Goal: Task Accomplishment & Management: Manage account settings

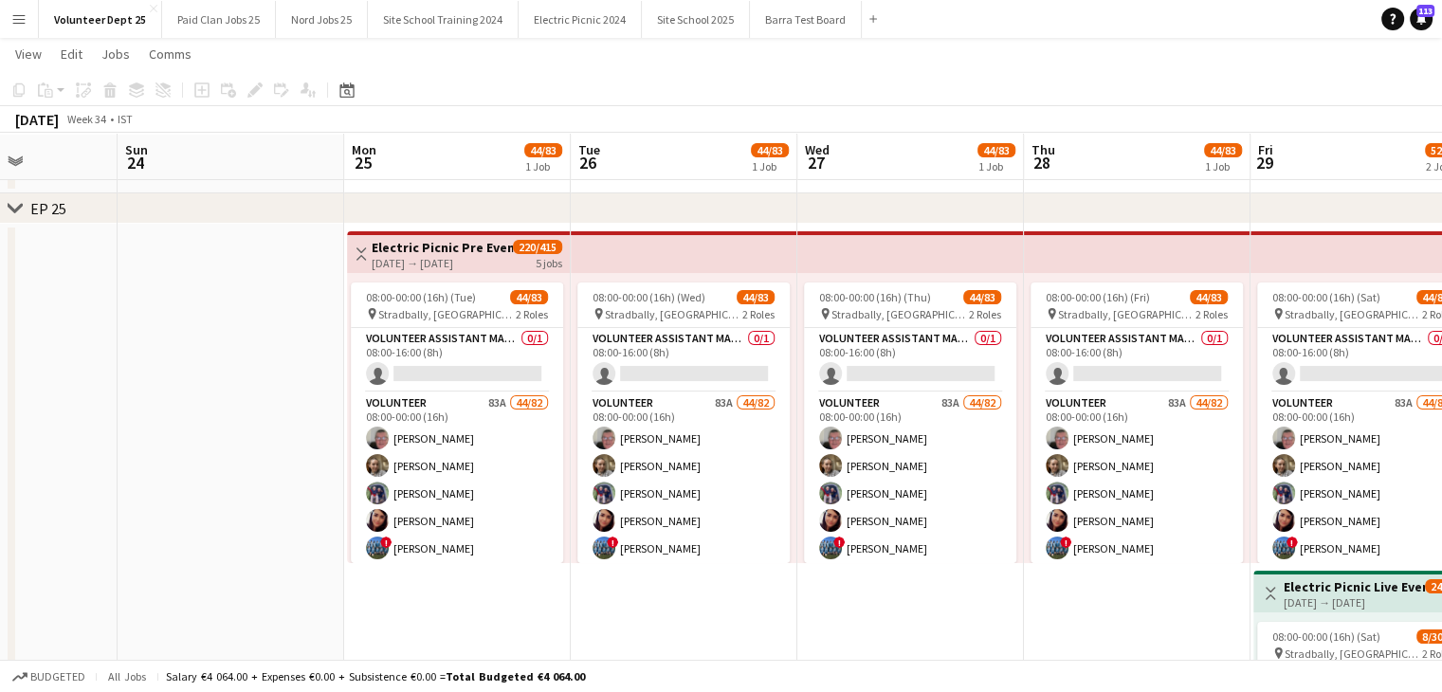
scroll to position [76, 0]
click at [24, 9] on button "Menu" at bounding box center [19, 19] width 38 height 38
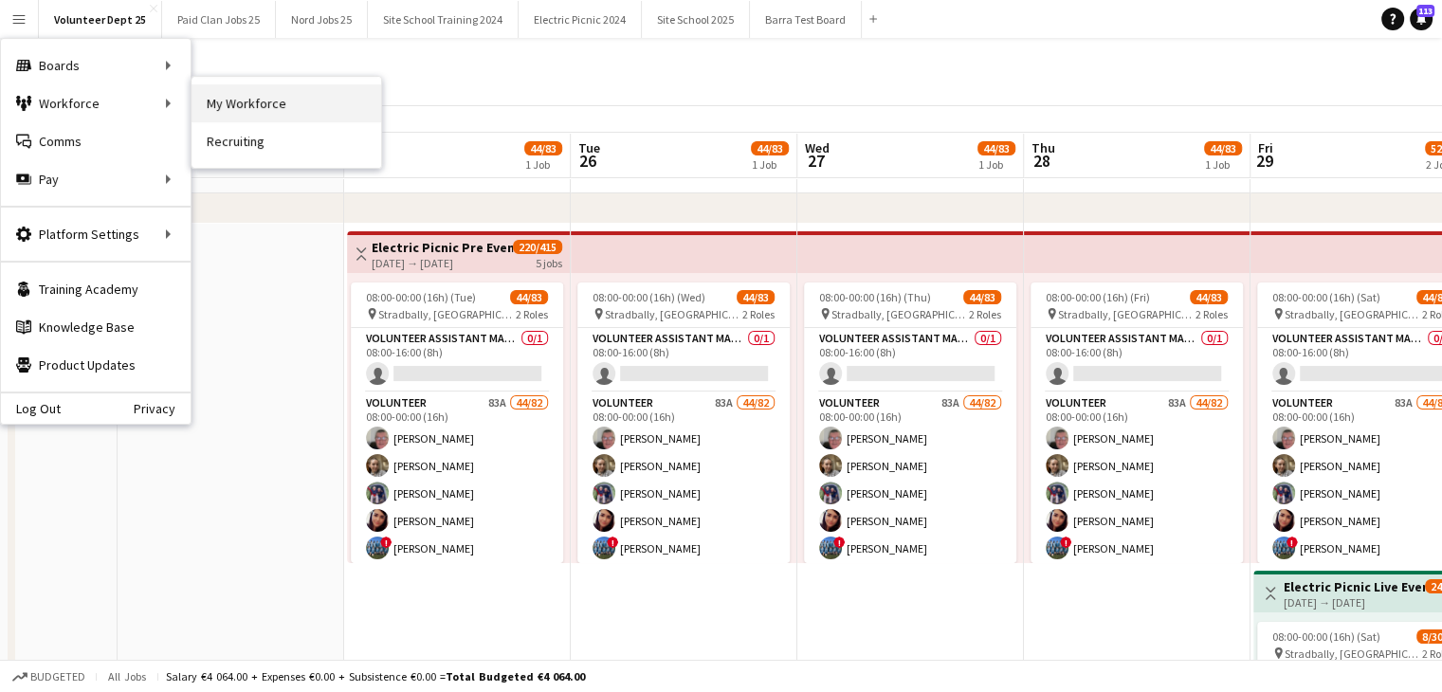
click at [254, 98] on link "My Workforce" at bounding box center [286, 103] width 190 height 38
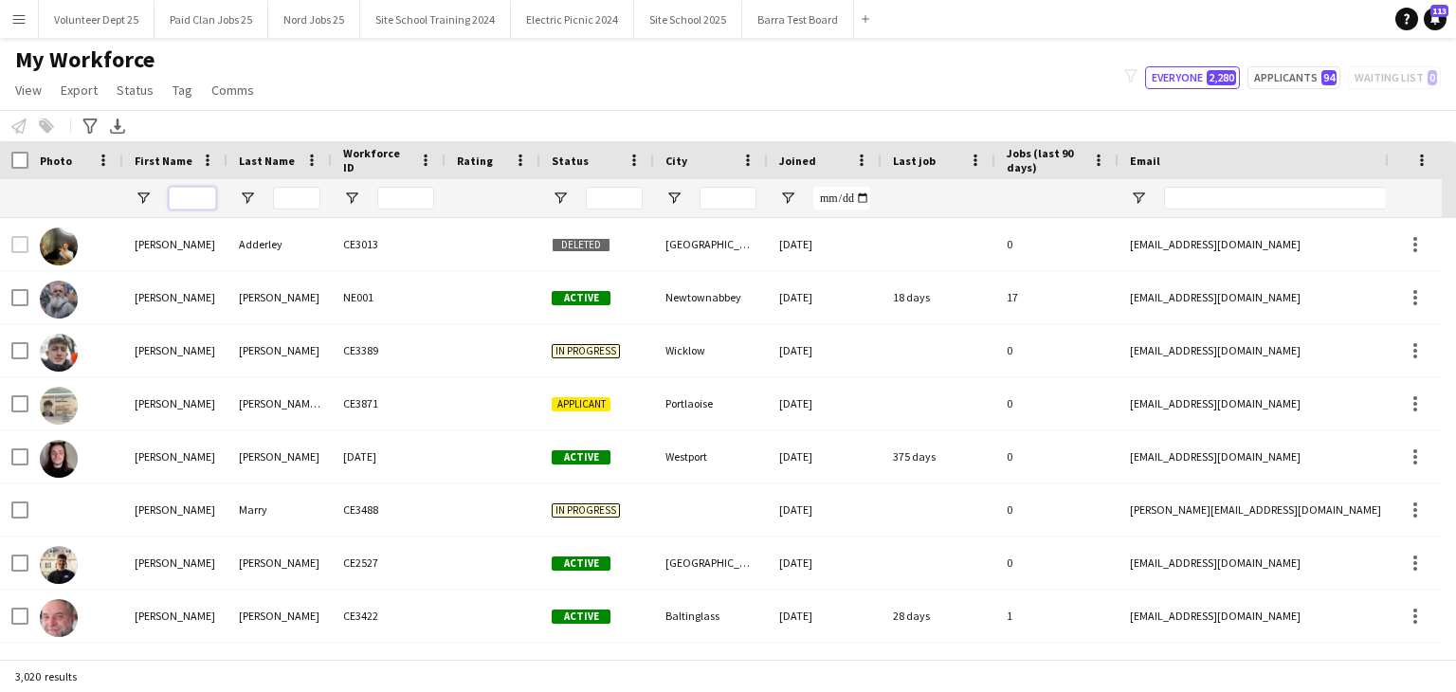
click at [188, 194] on input "First Name Filter Input" at bounding box center [192, 198] width 47 height 23
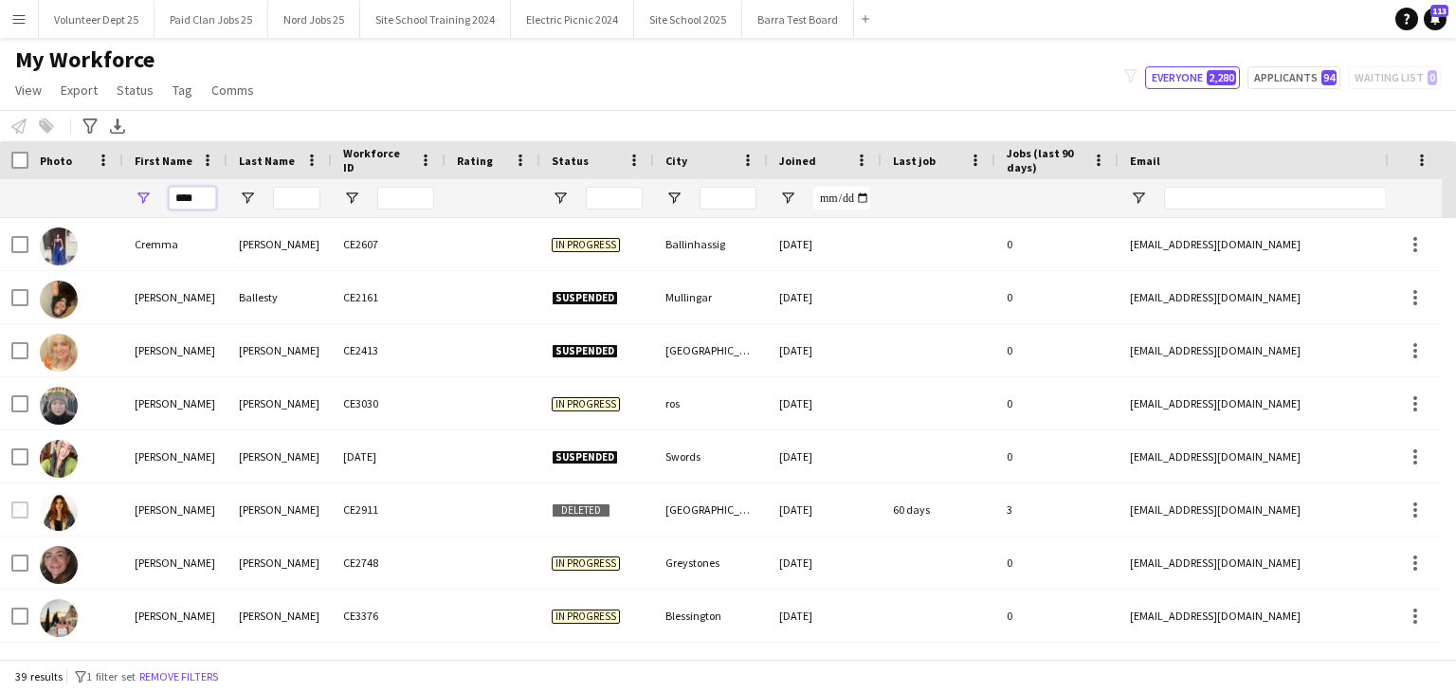
type input "****"
click at [289, 191] on input "Last Name Filter Input" at bounding box center [296, 198] width 47 height 23
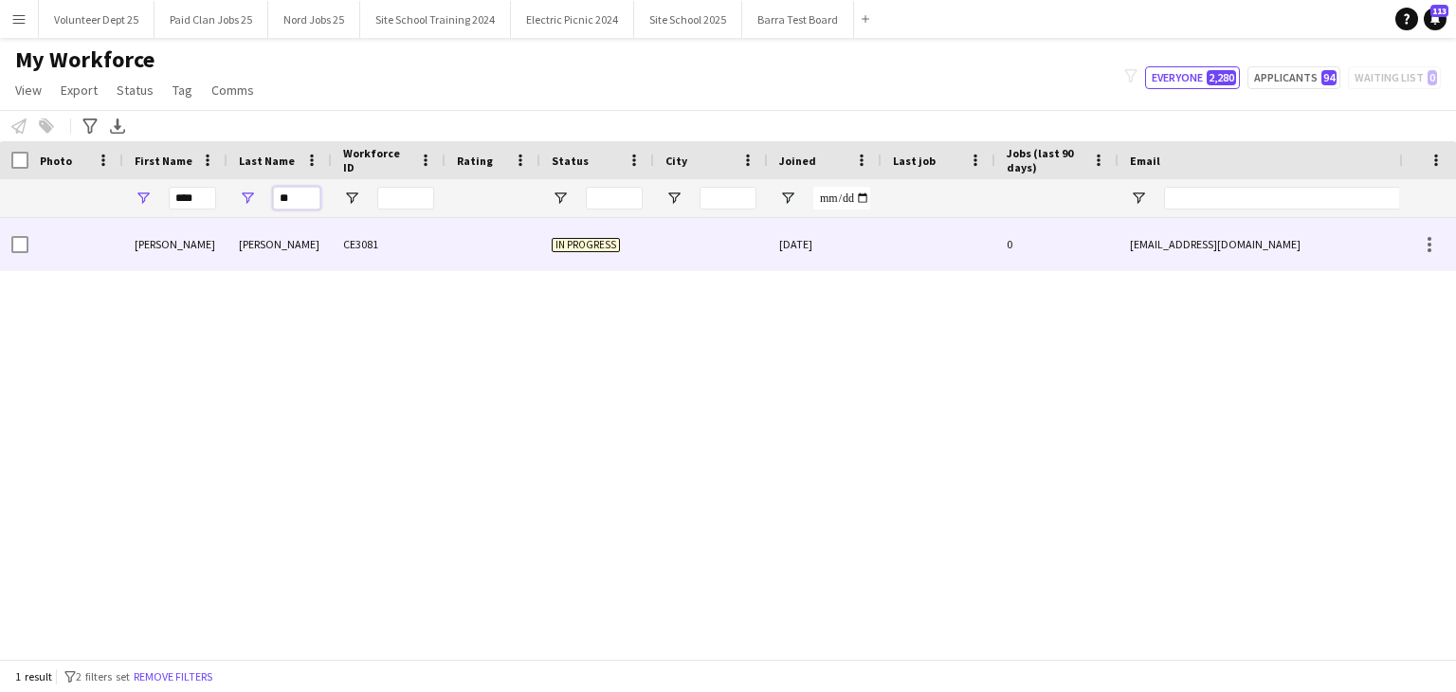
type input "**"
click at [311, 254] on div "[PERSON_NAME]" at bounding box center [279, 244] width 104 height 52
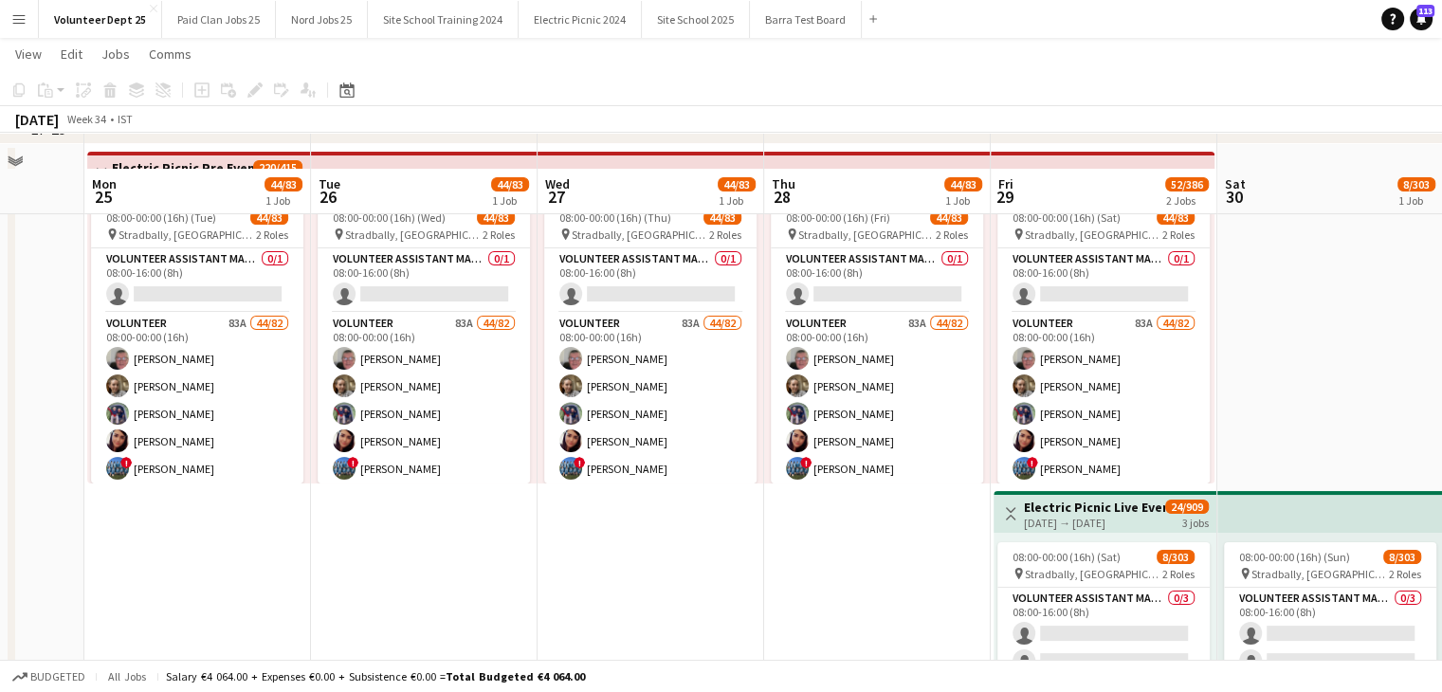
scroll to position [144, 0]
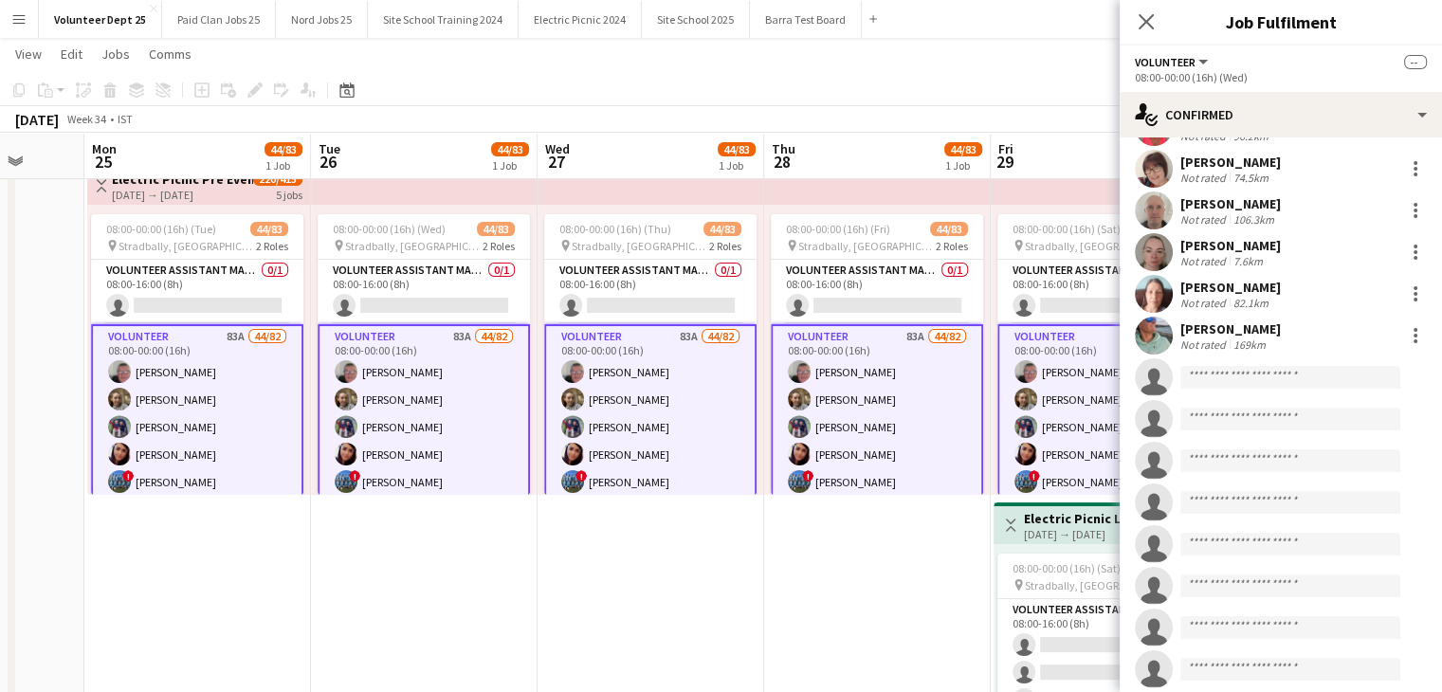
scroll to position [1668, 0]
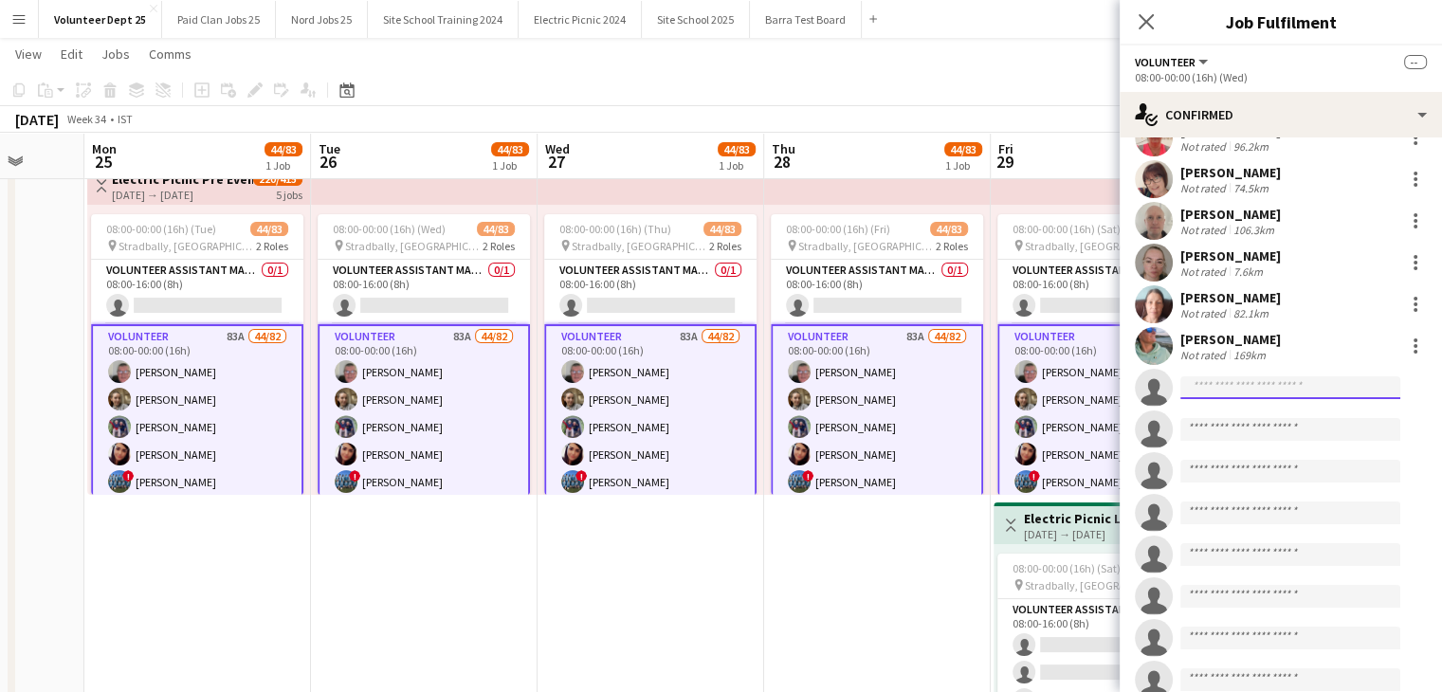
click at [1222, 376] on input at bounding box center [1290, 387] width 220 height 23
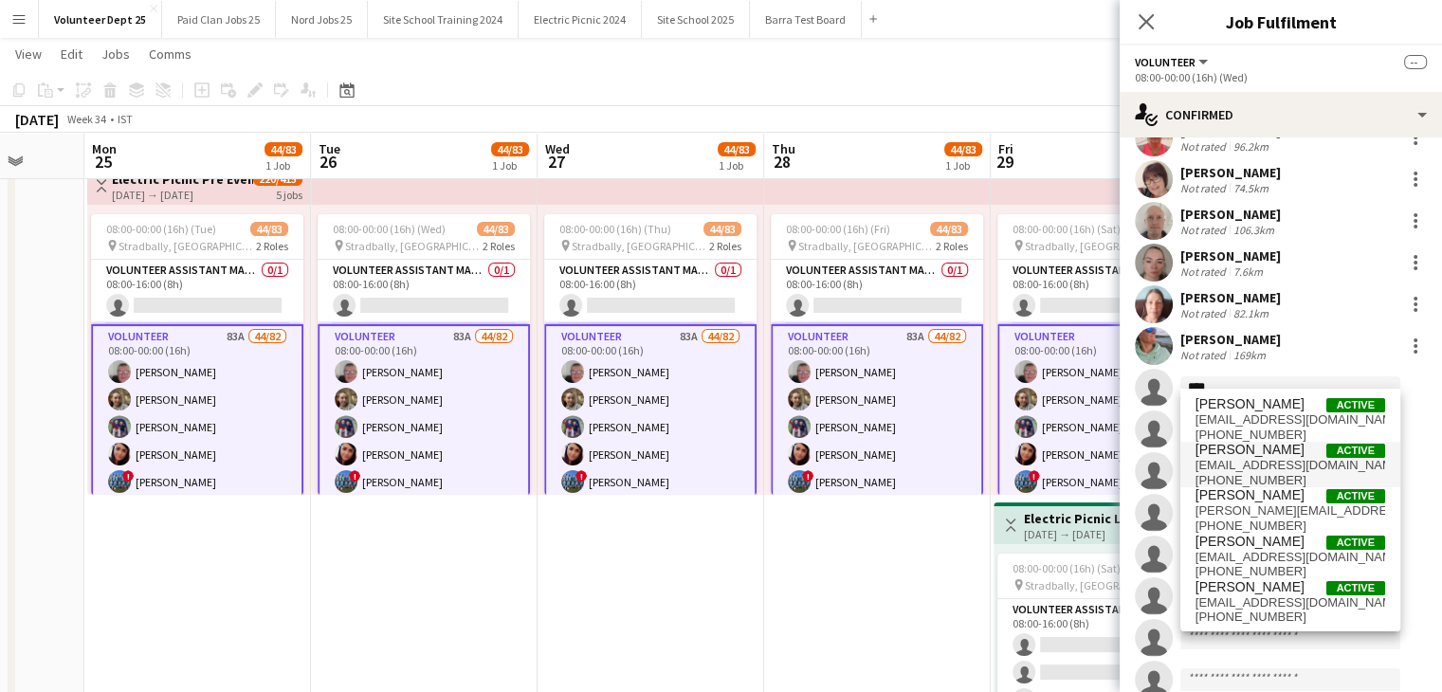
type input "****"
click at [1262, 462] on span "[EMAIL_ADDRESS][DOMAIN_NAME]" at bounding box center [1290, 465] width 190 height 15
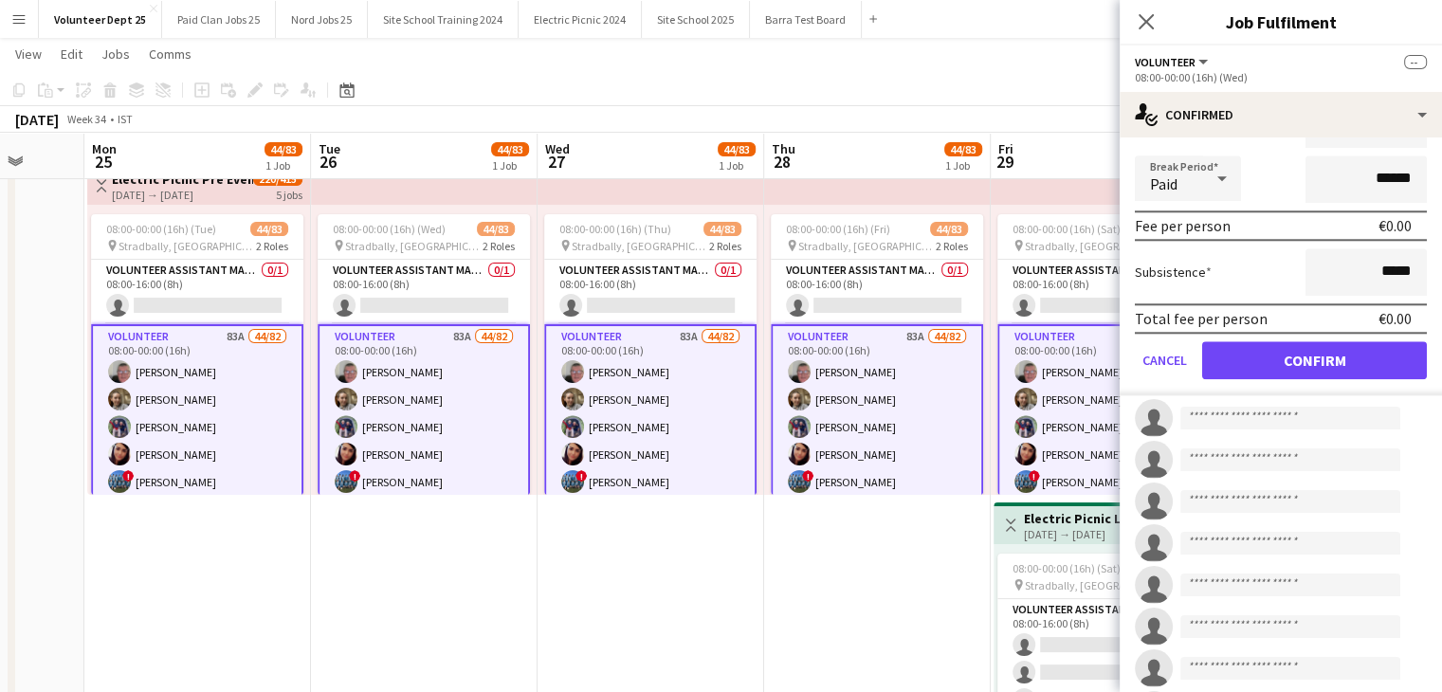
scroll to position [2057, 0]
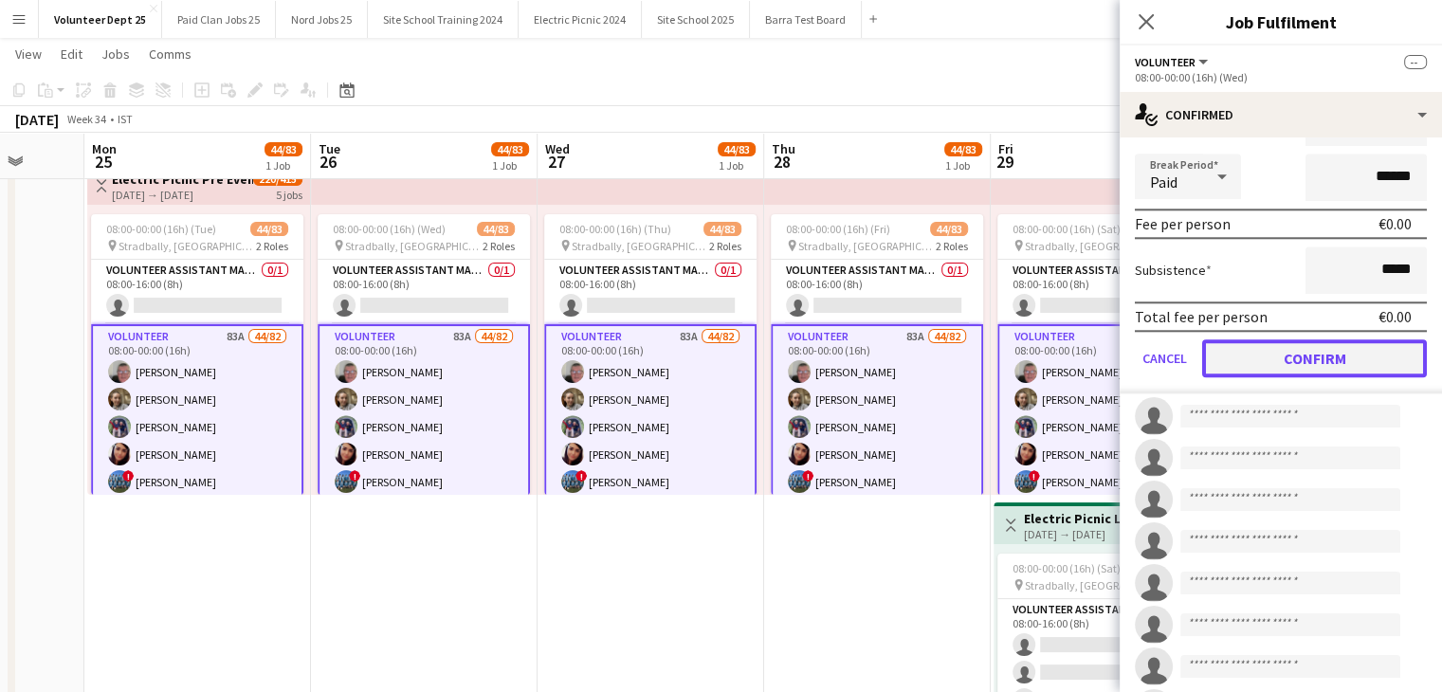
click at [1311, 354] on button "Confirm" at bounding box center [1314, 358] width 225 height 38
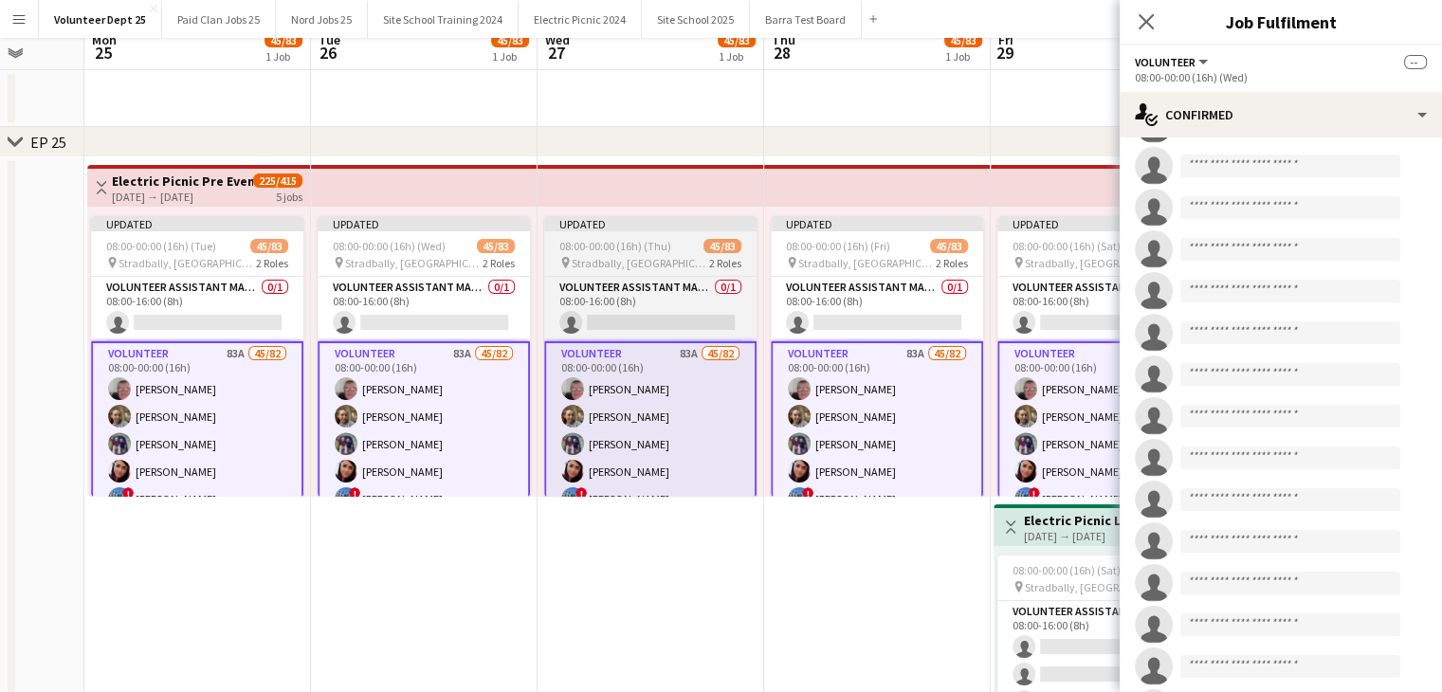
scroll to position [30, 0]
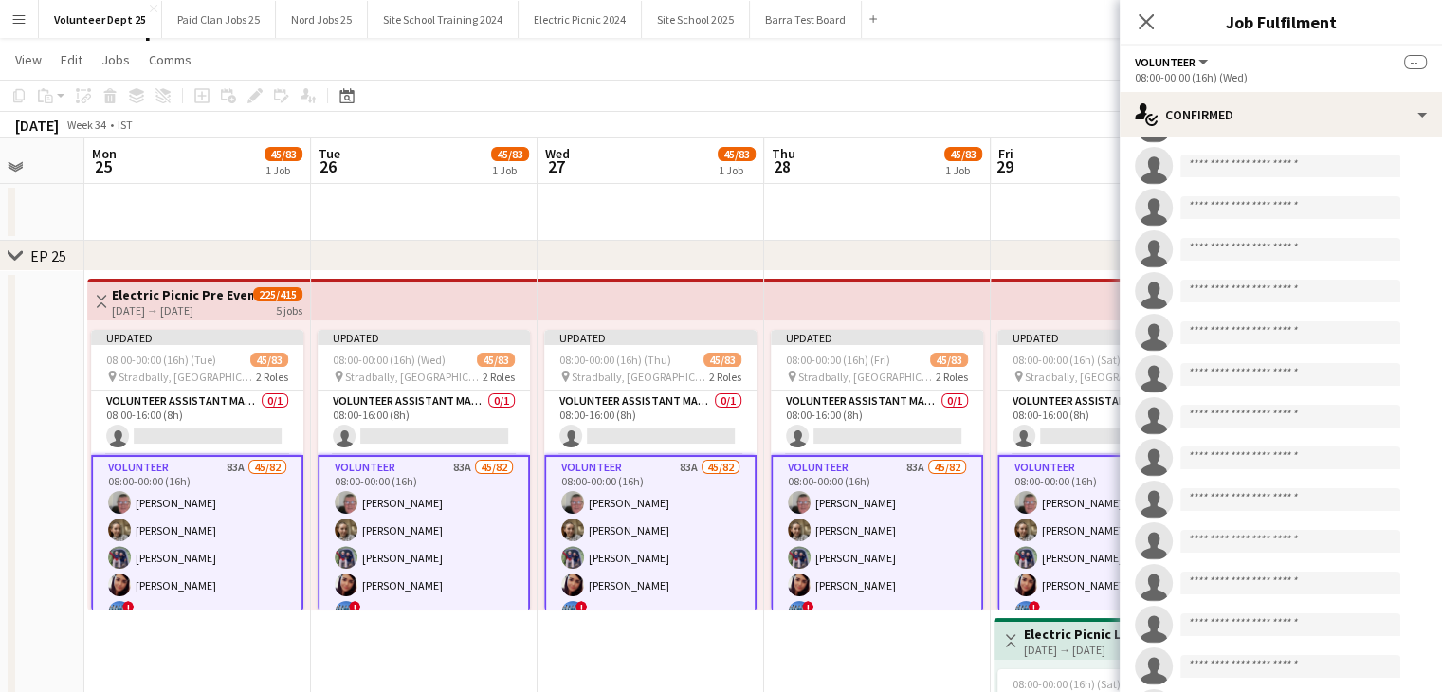
click at [557, 283] on app-top-bar at bounding box center [650, 300] width 227 height 42
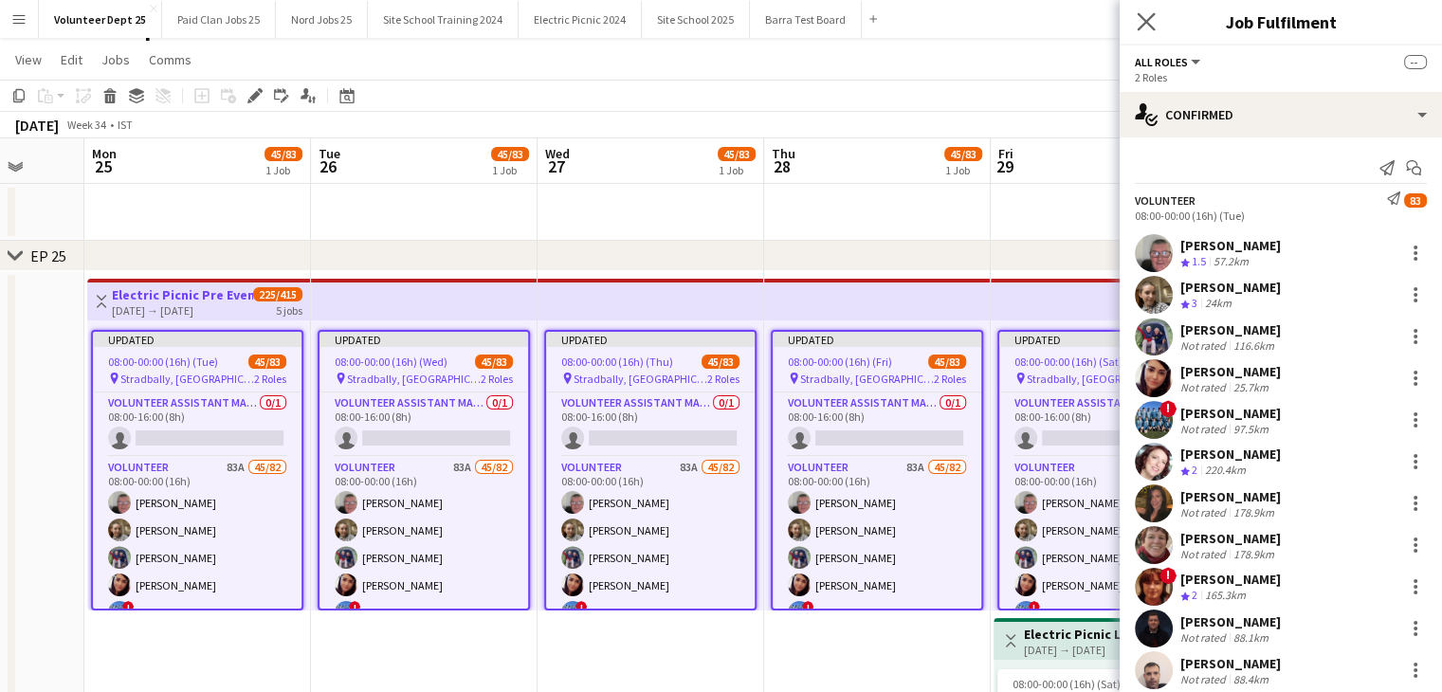
click at [1135, 27] on app-icon "Close pop-in" at bounding box center [1146, 22] width 27 height 27
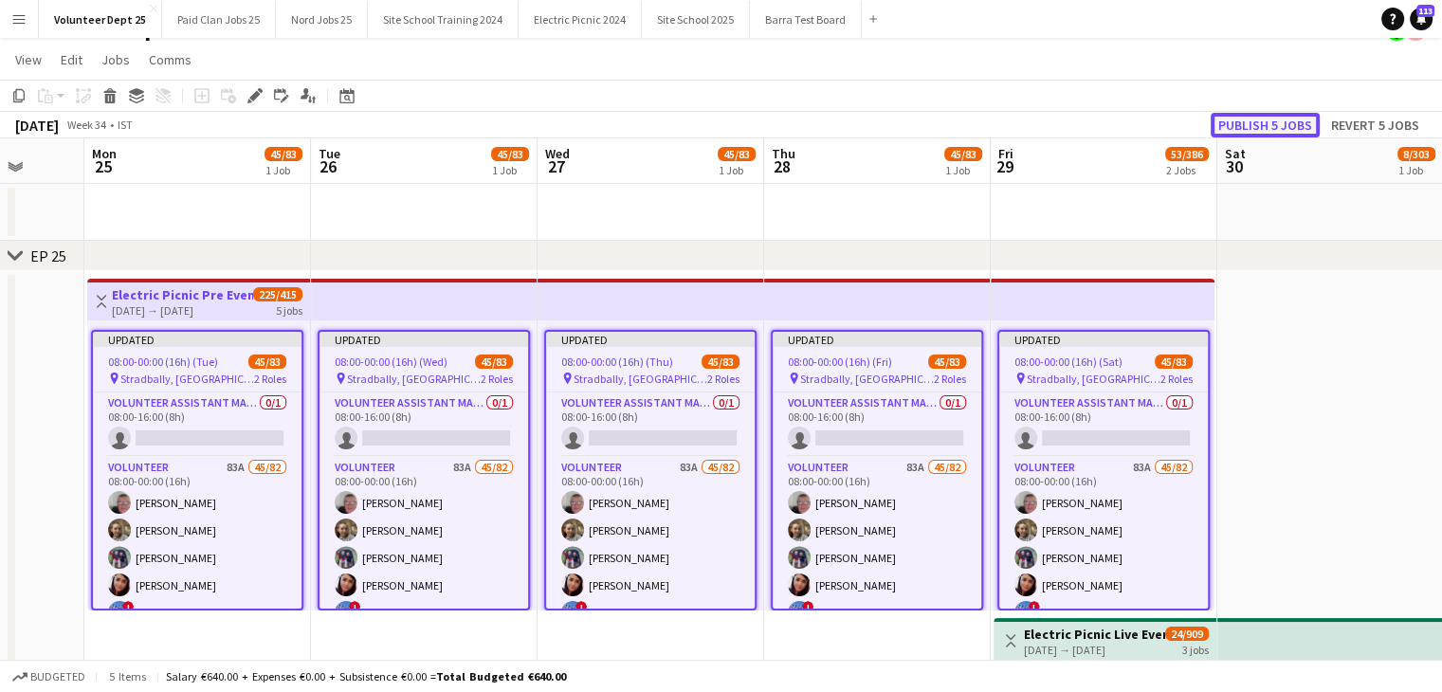
click at [1242, 130] on button "Publish 5 jobs" at bounding box center [1264, 125] width 109 height 25
